Goal: Information Seeking & Learning: Learn about a topic

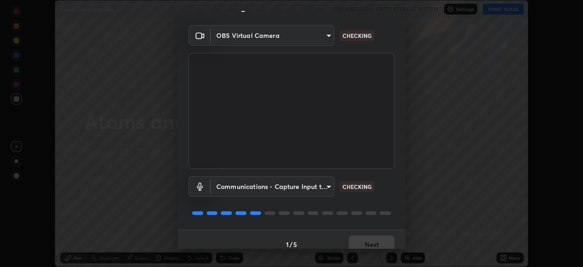
scroll to position [32, 0]
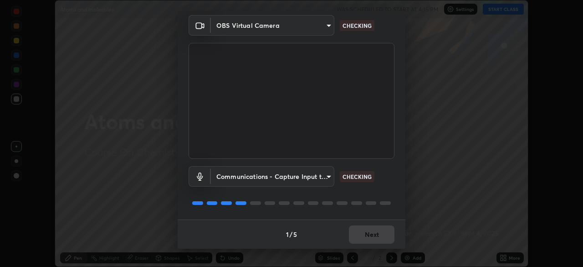
click at [369, 186] on div "Communications - Capture Input terminal (Digital Array MIC) (2207:0019) communi…" at bounding box center [292, 176] width 206 height 21
click at [370, 186] on div "Communications - Capture Input terminal (Digital Array MIC) (2207:0019) communi…" at bounding box center [292, 189] width 206 height 61
click at [371, 191] on div "Communications - Capture Input terminal (Digital Array MIC) (2207:0019) communi…" at bounding box center [292, 189] width 206 height 61
click at [371, 189] on div "Communications - Capture Input terminal (Digital Array MIC) (2207:0019) communi…" at bounding box center [292, 189] width 206 height 61
click at [375, 186] on div "Communications - Capture Input terminal (Digital Array MIC) (2207:0019) communi…" at bounding box center [292, 176] width 206 height 21
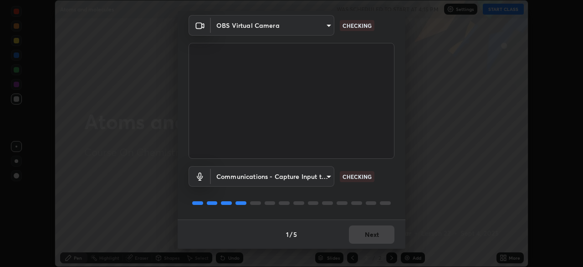
click at [376, 184] on div "Communications - Capture Input terminal (Digital Array MIC) (2207:0019) communi…" at bounding box center [292, 176] width 206 height 21
click at [378, 186] on div "Communications - Capture Input terminal (Digital Array MIC) (2207:0019) communi…" at bounding box center [292, 176] width 206 height 21
click at [378, 184] on div "Communications - Capture Input terminal (Digital Array MIC) (2207:0019) communi…" at bounding box center [292, 176] width 206 height 21
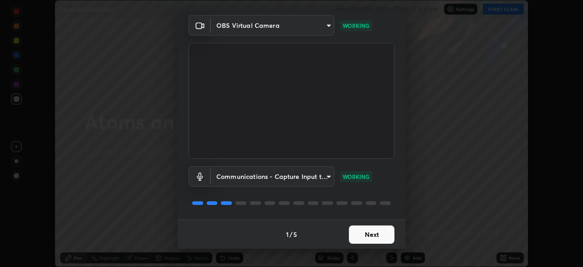
click at [372, 231] on button "Next" at bounding box center [372, 234] width 46 height 18
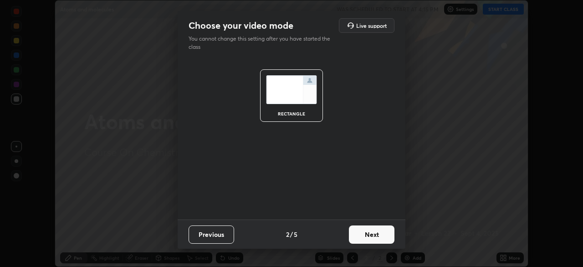
scroll to position [0, 0]
click at [371, 231] on button "Next" at bounding box center [372, 234] width 46 height 18
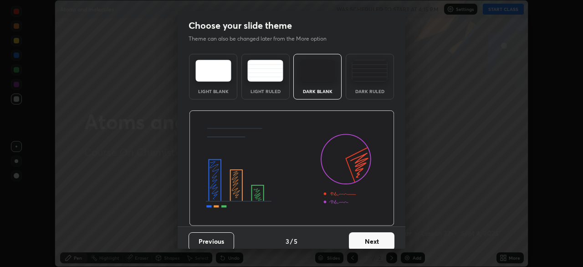
click at [371, 232] on button "Next" at bounding box center [372, 241] width 46 height 18
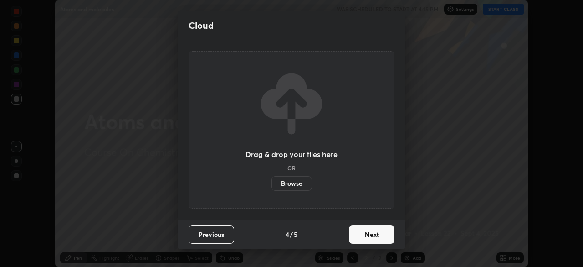
click at [374, 237] on button "Next" at bounding box center [372, 234] width 46 height 18
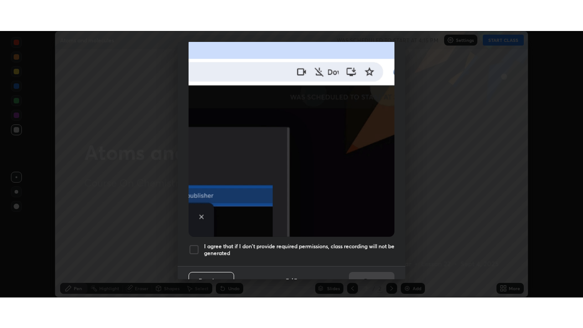
scroll to position [212, 0]
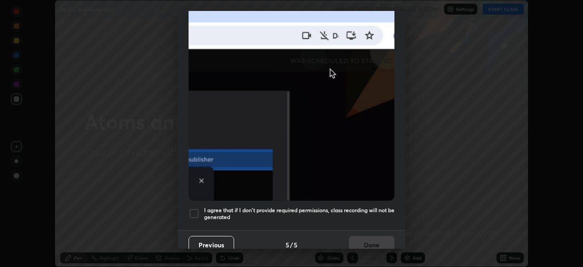
click at [366, 207] on h5 "I agree that if I don't provide required permissions, class recording will not …" at bounding box center [299, 213] width 190 height 14
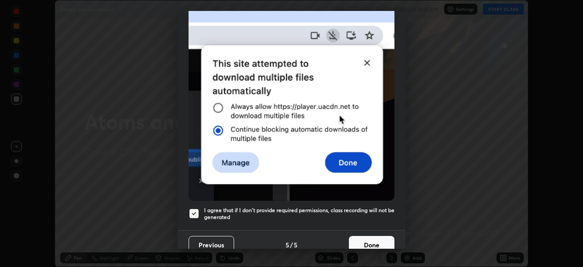
click at [372, 241] on button "Done" at bounding box center [372, 245] width 46 height 18
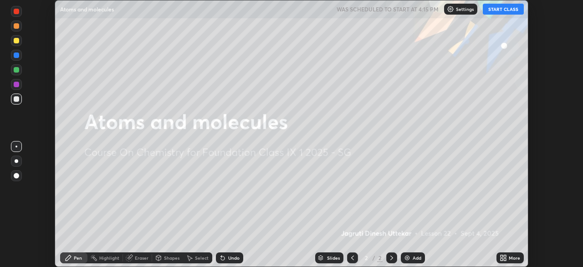
click at [492, 10] on button "START CLASS" at bounding box center [503, 9] width 41 height 11
click at [509, 257] on div "More" at bounding box center [514, 257] width 11 height 5
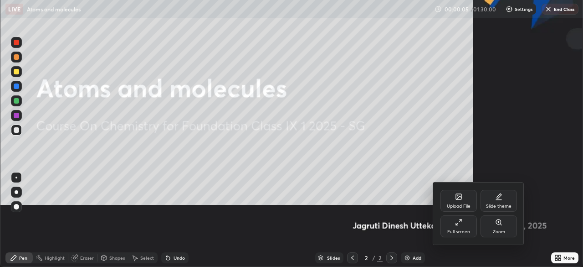
scroll to position [328, 583]
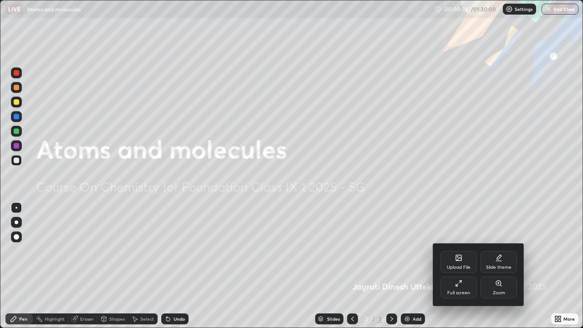
click at [479, 221] on div at bounding box center [291, 164] width 583 height 328
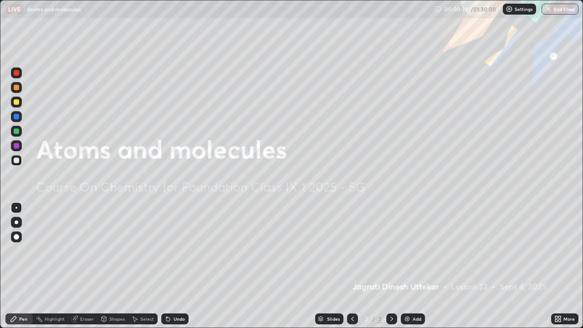
click at [563, 266] on div "More" at bounding box center [564, 319] width 27 height 11
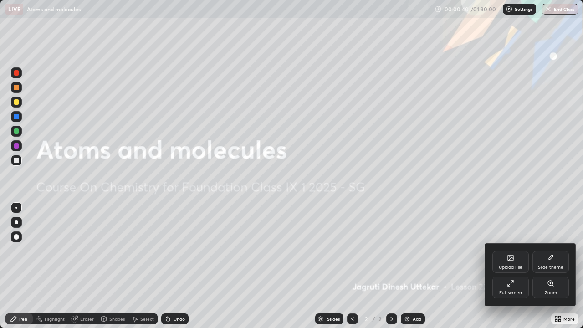
click at [514, 266] on div "Full screen" at bounding box center [510, 293] width 23 height 5
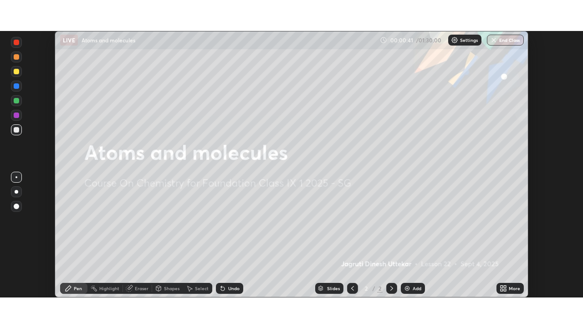
scroll to position [45306, 44989]
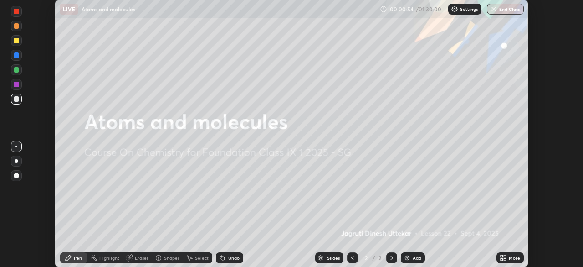
click at [505, 256] on icon at bounding box center [505, 256] width 2 height 2
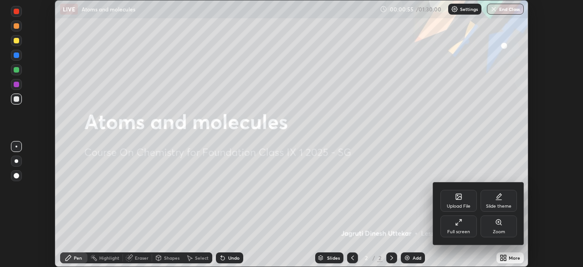
click at [453, 227] on div "Full screen" at bounding box center [459, 226] width 36 height 22
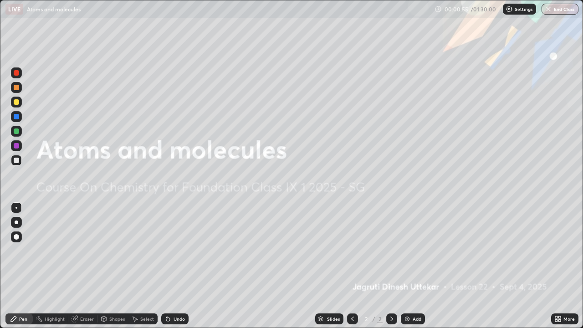
scroll to position [328, 583]
click at [413, 266] on div "Add" at bounding box center [417, 319] width 9 height 5
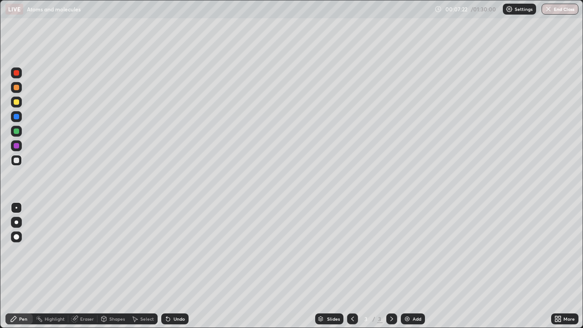
click at [177, 266] on div "Undo" at bounding box center [179, 319] width 11 height 5
click at [174, 266] on div "Undo" at bounding box center [174, 319] width 27 height 11
click at [181, 266] on div "Undo" at bounding box center [179, 319] width 11 height 5
click at [180, 266] on div "Undo" at bounding box center [179, 319] width 11 height 5
click at [15, 104] on div at bounding box center [16, 101] width 5 height 5
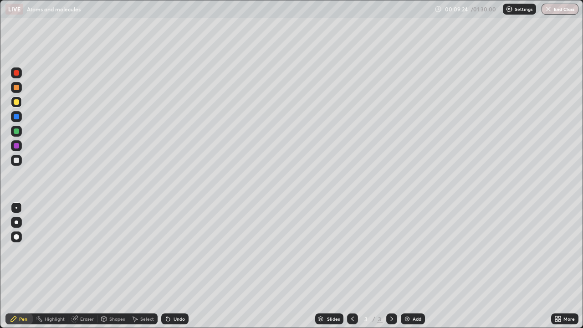
click at [175, 266] on div "Undo" at bounding box center [179, 319] width 11 height 5
click at [169, 266] on icon at bounding box center [168, 318] width 7 height 7
click at [177, 266] on div "Undo" at bounding box center [179, 319] width 11 height 5
click at [85, 266] on div "Eraser" at bounding box center [87, 319] width 14 height 5
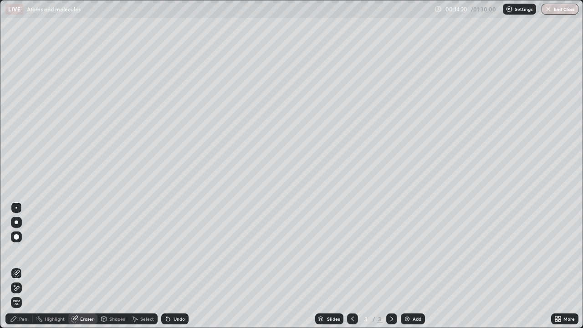
click at [19, 266] on div "Pen" at bounding box center [18, 319] width 27 height 11
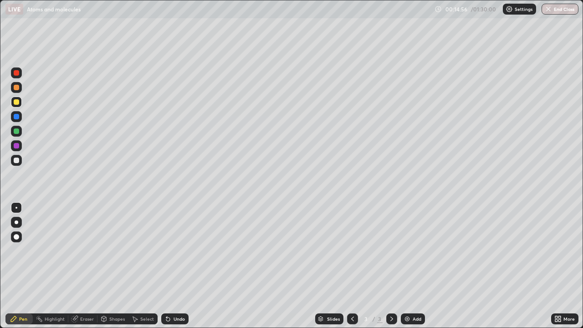
click at [178, 266] on div "Undo" at bounding box center [174, 319] width 27 height 11
click at [179, 266] on div "Undo" at bounding box center [174, 319] width 27 height 11
click at [174, 266] on div "Undo" at bounding box center [179, 319] width 11 height 5
click at [413, 266] on div "Add" at bounding box center [417, 319] width 9 height 5
click at [179, 266] on div "Undo" at bounding box center [179, 319] width 11 height 5
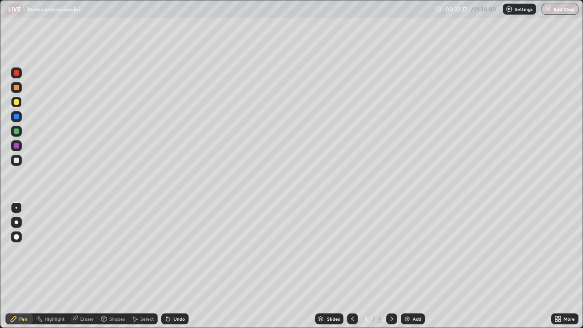
click at [178, 266] on div "Undo" at bounding box center [179, 319] width 11 height 5
click at [174, 266] on div "Undo" at bounding box center [174, 319] width 27 height 11
click at [172, 266] on div "Undo" at bounding box center [174, 319] width 27 height 11
click at [18, 89] on div at bounding box center [16, 87] width 5 height 5
click at [414, 266] on div "Add" at bounding box center [413, 319] width 24 height 11
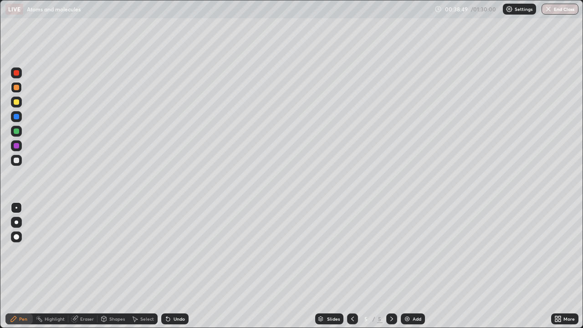
click at [182, 266] on div "Undo" at bounding box center [174, 319] width 27 height 11
click at [176, 266] on div "Undo" at bounding box center [179, 319] width 11 height 5
click at [178, 266] on div "Undo" at bounding box center [179, 319] width 11 height 5
click at [177, 266] on div "Undo" at bounding box center [174, 319] width 27 height 11
click at [175, 266] on div "Undo" at bounding box center [174, 319] width 27 height 11
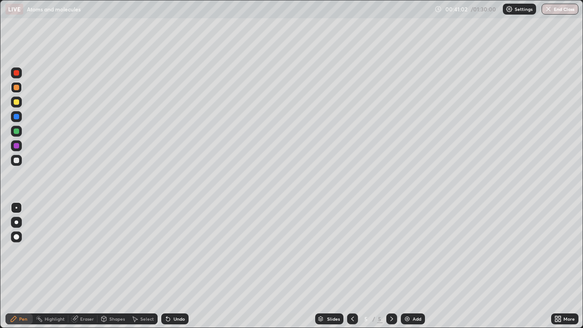
click at [174, 266] on div "Undo" at bounding box center [179, 319] width 11 height 5
click at [175, 266] on div "Undo" at bounding box center [179, 319] width 11 height 5
click at [174, 266] on div "Undo" at bounding box center [174, 319] width 27 height 11
click at [175, 266] on div "Undo" at bounding box center [174, 319] width 27 height 11
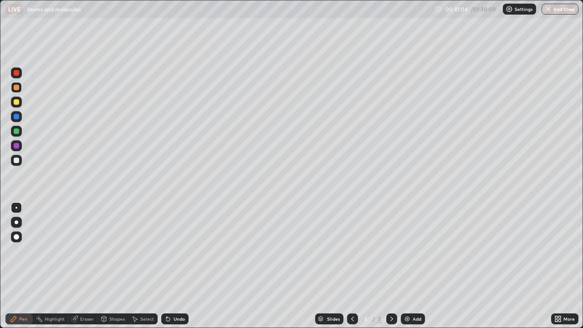
click at [179, 266] on div "Undo" at bounding box center [174, 319] width 27 height 11
click at [90, 266] on div "Eraser" at bounding box center [87, 319] width 14 height 5
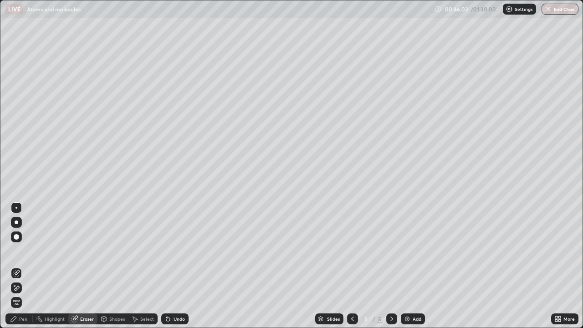
click at [27, 266] on div "Pen" at bounding box center [23, 319] width 8 height 5
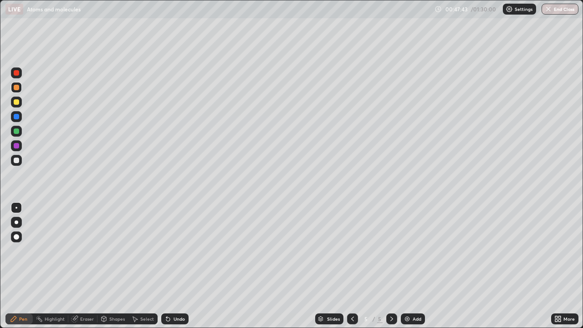
click at [80, 266] on div "Eraser" at bounding box center [87, 319] width 14 height 5
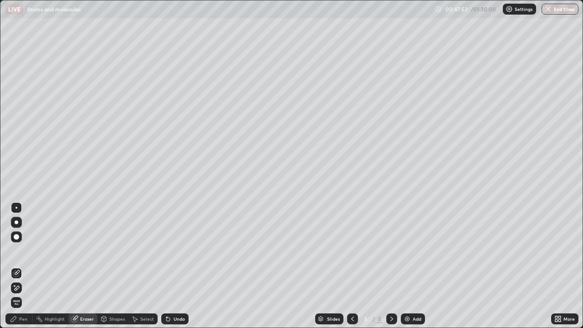
click at [17, 266] on icon at bounding box center [13, 318] width 7 height 7
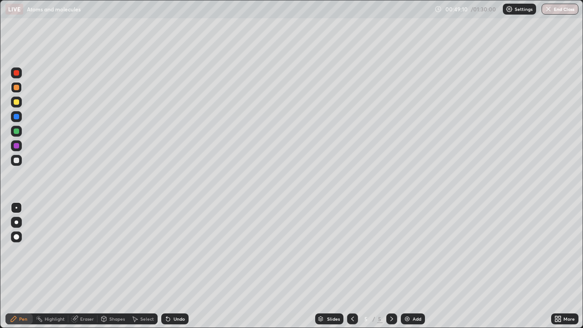
click at [176, 266] on div "Undo" at bounding box center [179, 319] width 11 height 5
click at [179, 266] on div "Undo" at bounding box center [179, 319] width 11 height 5
click at [181, 266] on div "Undo" at bounding box center [179, 319] width 11 height 5
click at [178, 266] on div "Undo" at bounding box center [179, 319] width 11 height 5
click at [410, 266] on div "Add" at bounding box center [413, 319] width 24 height 11
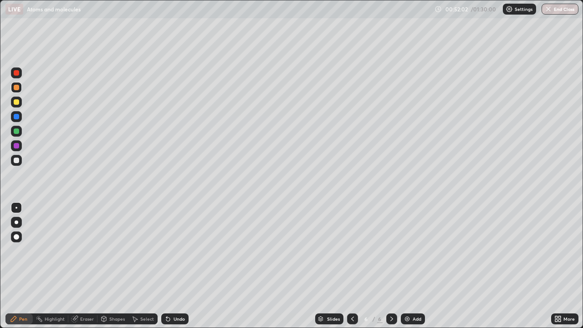
click at [20, 103] on div at bounding box center [16, 102] width 11 height 11
click at [92, 266] on div "Eraser" at bounding box center [87, 319] width 14 height 5
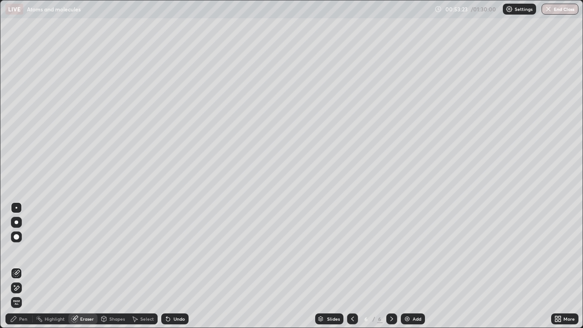
click at [19, 266] on div "Pen" at bounding box center [18, 319] width 27 height 11
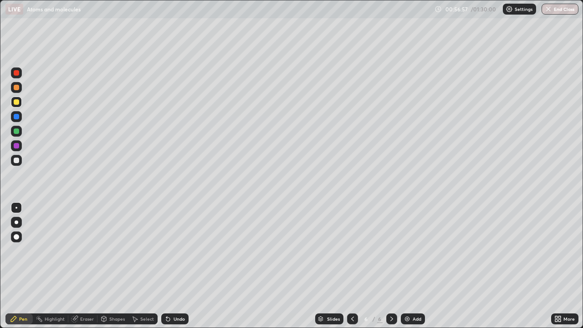
click at [174, 266] on div "Undo" at bounding box center [174, 319] width 27 height 11
click at [167, 266] on icon at bounding box center [168, 320] width 4 height 4
click at [84, 266] on div "Eraser" at bounding box center [87, 319] width 14 height 5
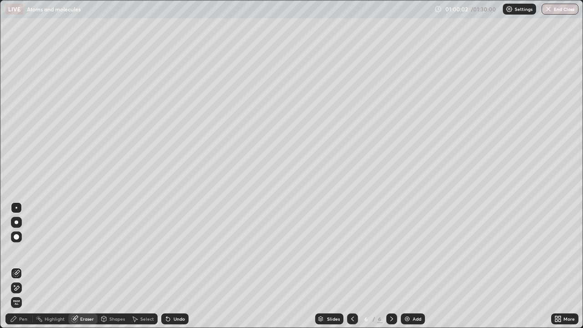
click at [21, 266] on div "Pen" at bounding box center [18, 319] width 27 height 11
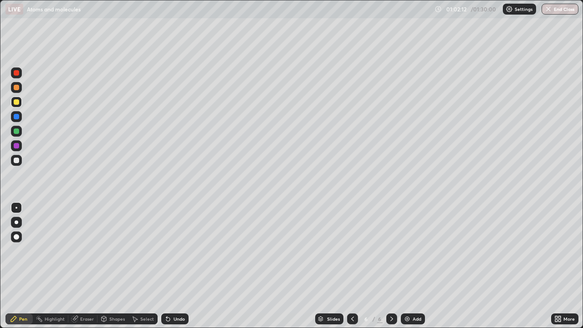
click at [15, 145] on div at bounding box center [16, 145] width 5 height 5
click at [14, 161] on div at bounding box center [16, 160] width 5 height 5
click at [166, 266] on icon at bounding box center [166, 317] width 1 height 1
click at [174, 266] on div "Undo" at bounding box center [179, 319] width 11 height 5
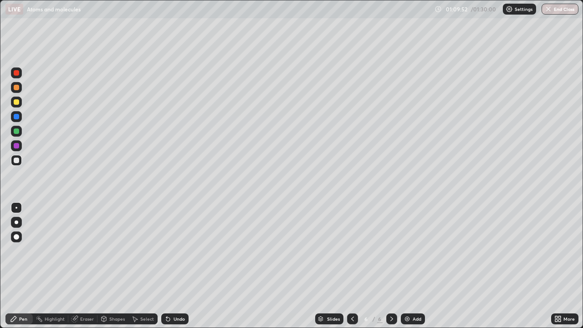
click at [172, 266] on div "Undo" at bounding box center [174, 319] width 27 height 11
click at [173, 266] on div "Undo" at bounding box center [174, 319] width 27 height 11
click at [174, 266] on div "Undo" at bounding box center [174, 319] width 27 height 11
click at [178, 266] on div "Undo" at bounding box center [179, 319] width 11 height 5
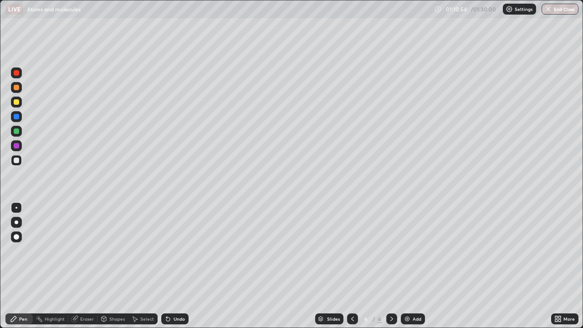
click at [177, 266] on div "Undo" at bounding box center [179, 319] width 11 height 5
click at [178, 266] on div "Undo" at bounding box center [179, 319] width 11 height 5
click at [176, 266] on div "Undo" at bounding box center [179, 319] width 11 height 5
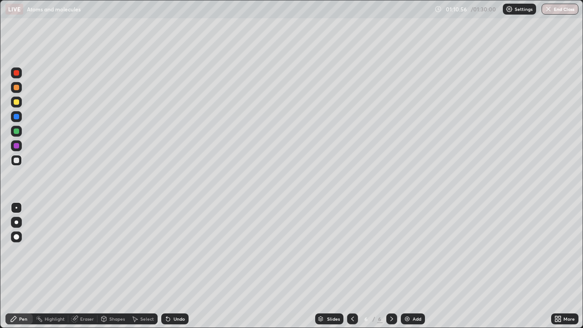
click at [178, 266] on div "Undo" at bounding box center [179, 319] width 11 height 5
click at [420, 266] on div "Add" at bounding box center [417, 319] width 9 height 5
click at [82, 266] on div "Eraser" at bounding box center [87, 319] width 14 height 5
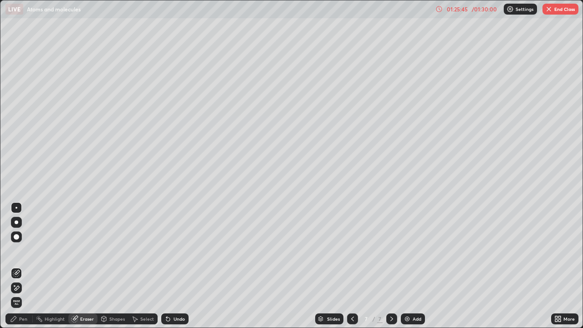
click at [22, 266] on div "Pen" at bounding box center [23, 319] width 8 height 5
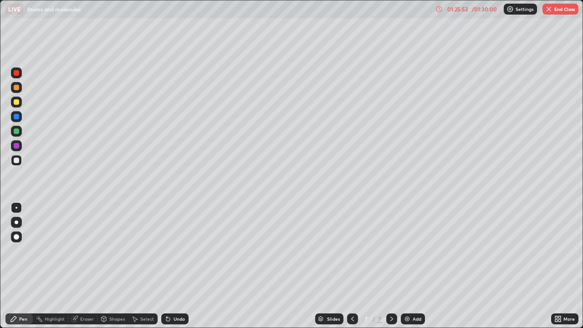
click at [82, 266] on div "Eraser" at bounding box center [87, 319] width 14 height 5
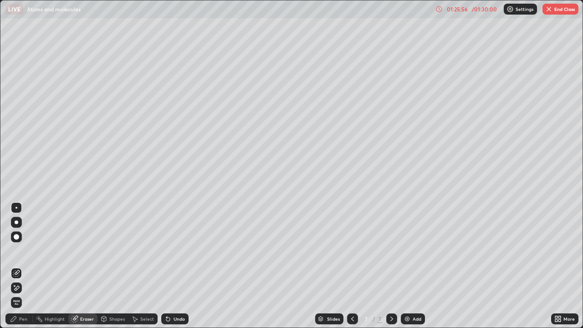
click at [26, 266] on div "Pen" at bounding box center [23, 319] width 8 height 5
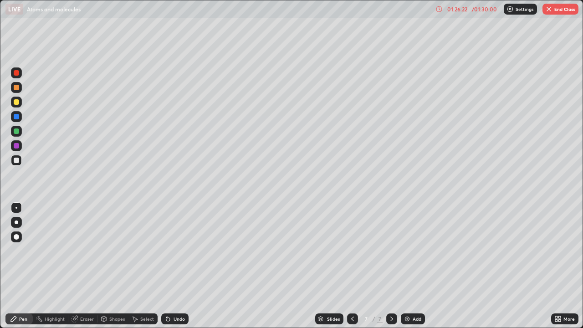
click at [175, 266] on div "Undo" at bounding box center [179, 319] width 11 height 5
click at [174, 266] on div "Undo" at bounding box center [174, 319] width 27 height 11
click at [169, 266] on icon at bounding box center [168, 318] width 7 height 7
click at [168, 266] on icon at bounding box center [168, 318] width 7 height 7
click at [167, 266] on icon at bounding box center [168, 320] width 4 height 4
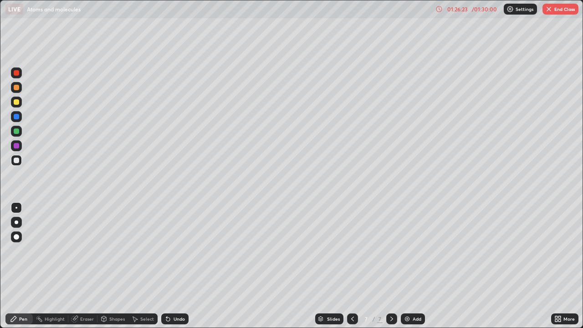
click at [167, 266] on div "Undo" at bounding box center [174, 319] width 27 height 11
click at [169, 266] on icon at bounding box center [168, 318] width 7 height 7
click at [557, 9] on button "End Class" at bounding box center [561, 9] width 36 height 11
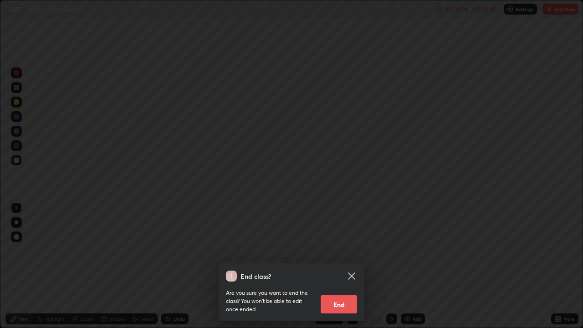
click at [324, 266] on div "Are you sure you want to end the class? You won’t be able to edit once ended. E…" at bounding box center [291, 298] width 131 height 32
click at [333, 266] on div "Are you sure you want to end the class? You won’t be able to edit once ended. E…" at bounding box center [291, 298] width 131 height 32
click at [331, 266] on button "End" at bounding box center [339, 304] width 36 height 18
